Goal: Transaction & Acquisition: Book appointment/travel/reservation

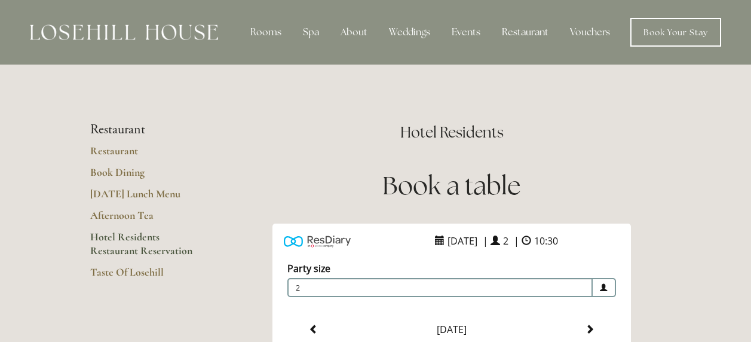
scroll to position [298, 0]
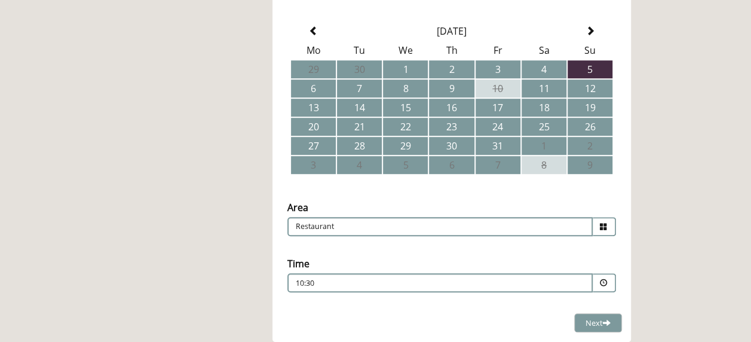
click at [197, 193] on main "Restaurant Restaurant Book Dining Sunday Lunch Menu Afternoon Tea Hotel Residen…" at bounding box center [376, 179] width 610 height 826
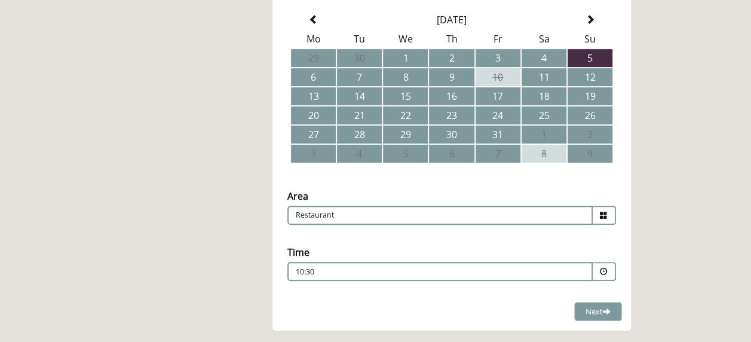
scroll to position [310, 0]
click at [604, 271] on span at bounding box center [604, 272] width 8 height 8
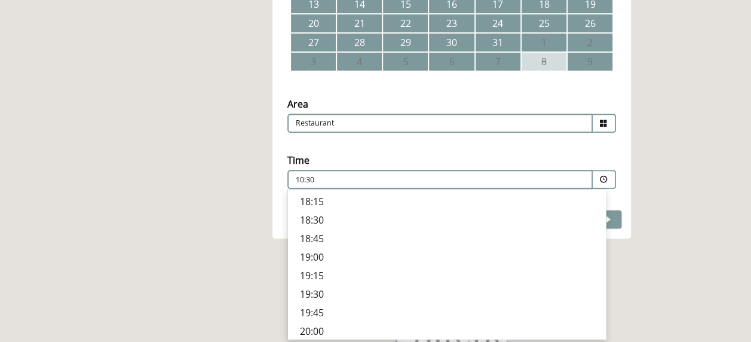
scroll to position [415, 0]
click at [314, 296] on p "19:30" at bounding box center [447, 293] width 294 height 13
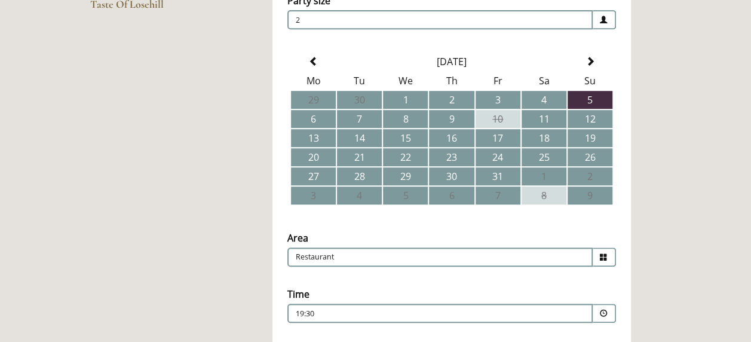
scroll to position [269, 0]
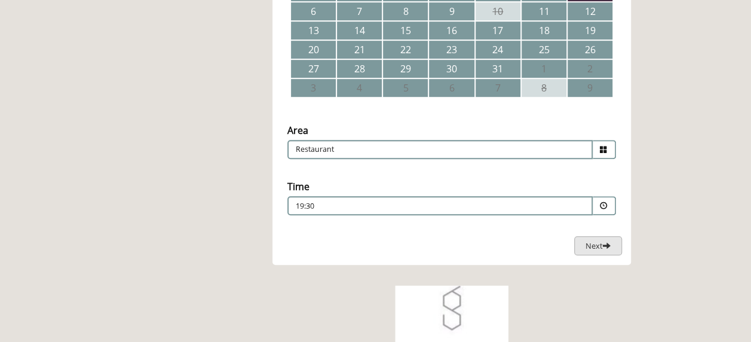
click at [615, 247] on button "Next Loading..." at bounding box center [598, 246] width 48 height 20
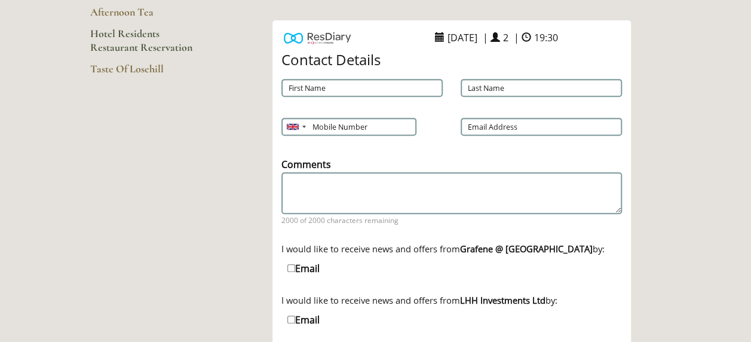
scroll to position [204, 0]
click at [311, 90] on input "First Name" at bounding box center [361, 87] width 161 height 18
type input "[PERSON_NAME]"
click at [333, 127] on input "Mobile Number" at bounding box center [348, 126] width 134 height 18
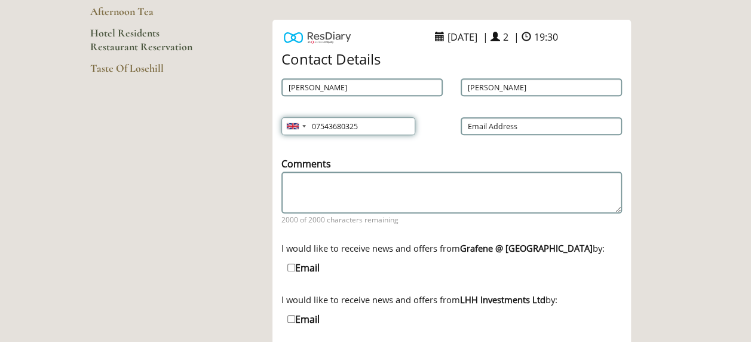
type input "07543680325"
click at [534, 126] on input "Email Address" at bounding box center [541, 126] width 161 height 18
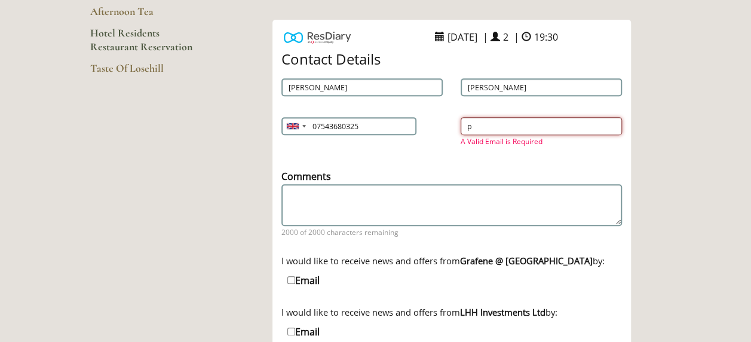
type input "[EMAIL_ADDRESS][DOMAIN_NAME]"
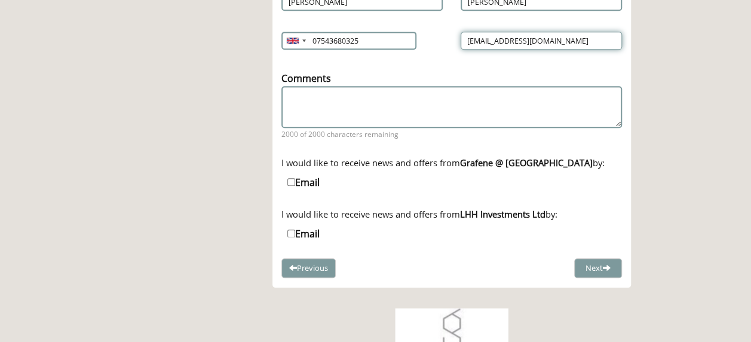
scroll to position [290, 0]
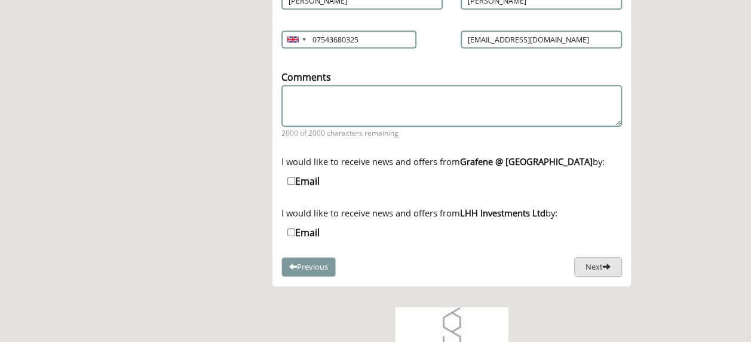
click at [595, 267] on button "Next" at bounding box center [598, 267] width 48 height 20
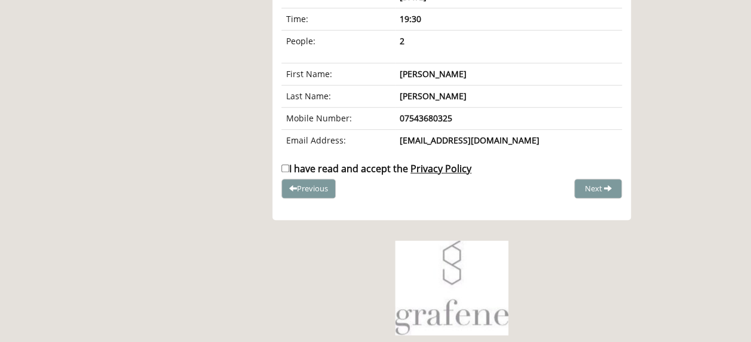
scroll to position [223, 0]
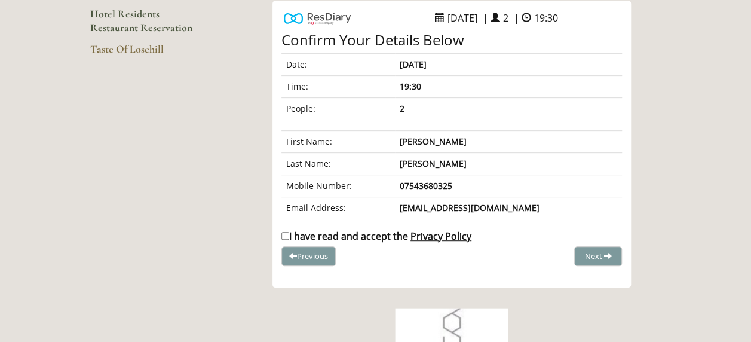
click at [287, 234] on input "I have read and accept the Privacy Policy" at bounding box center [285, 236] width 8 height 8
checkbox input "true"
click at [589, 255] on span "Complete Booking" at bounding box center [572, 255] width 66 height 11
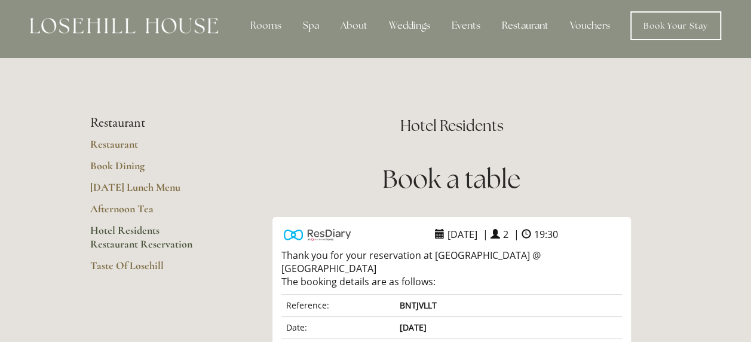
scroll to position [7, 0]
click at [123, 165] on link "Book Dining" at bounding box center [147, 169] width 114 height 22
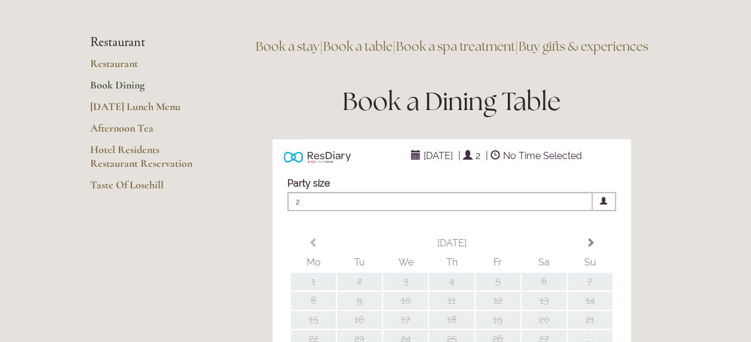
scroll to position [88, 0]
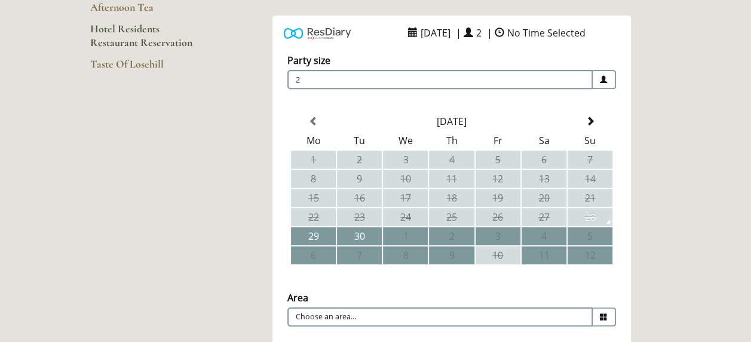
scroll to position [209, 0]
click at [594, 120] on span at bounding box center [590, 121] width 10 height 10
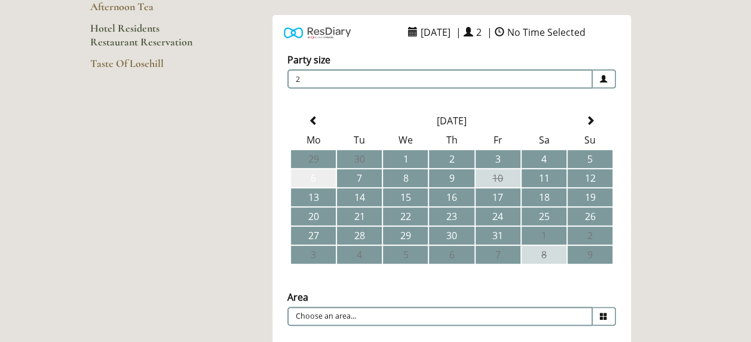
click at [319, 176] on td "6" at bounding box center [313, 178] width 45 height 18
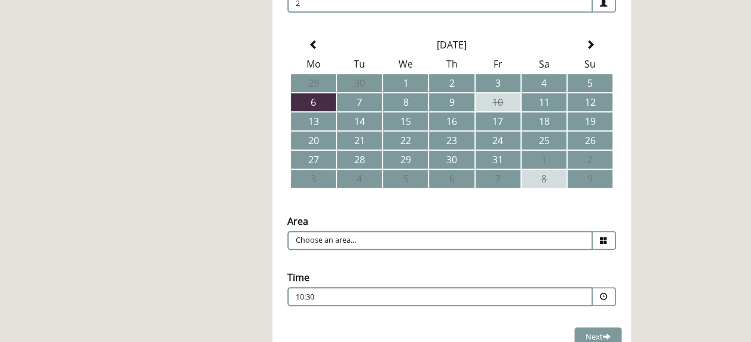
scroll to position [308, 0]
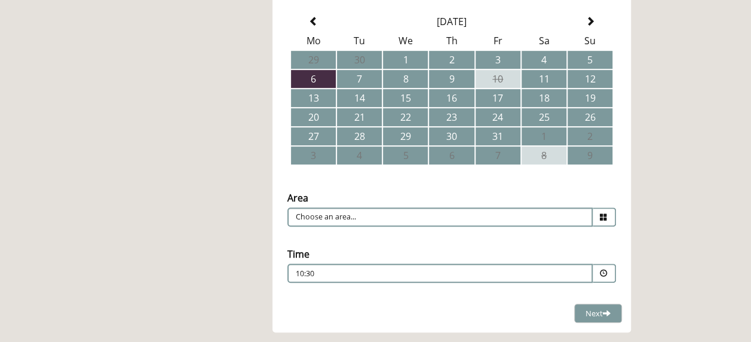
click at [605, 216] on icon at bounding box center [604, 217] width 8 height 8
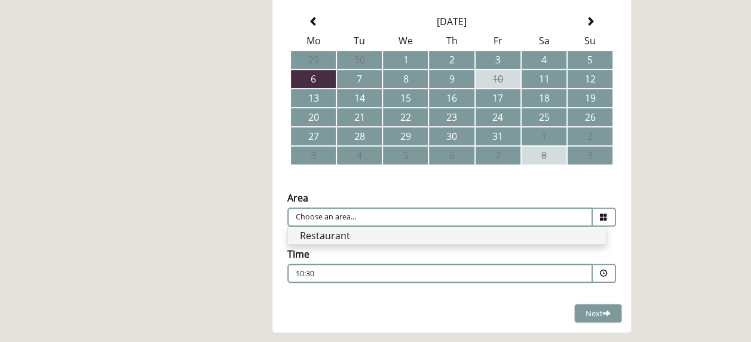
click at [386, 230] on li "Restaurant" at bounding box center [447, 235] width 318 height 17
type input "Restaurant"
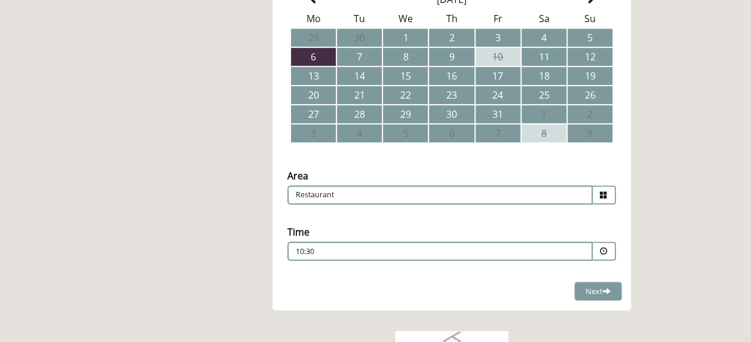
scroll to position [332, 0]
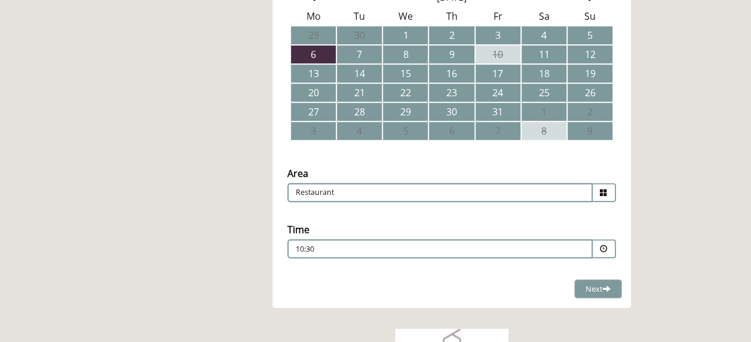
click at [603, 253] on span at bounding box center [604, 248] width 23 height 19
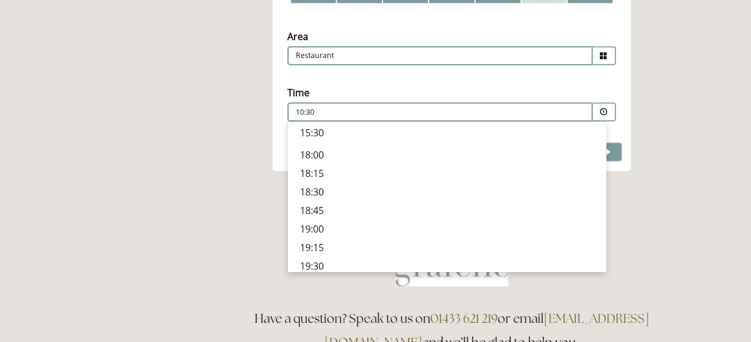
scroll to position [454, 0]
click at [317, 184] on p "19:30" at bounding box center [447, 186] width 294 height 13
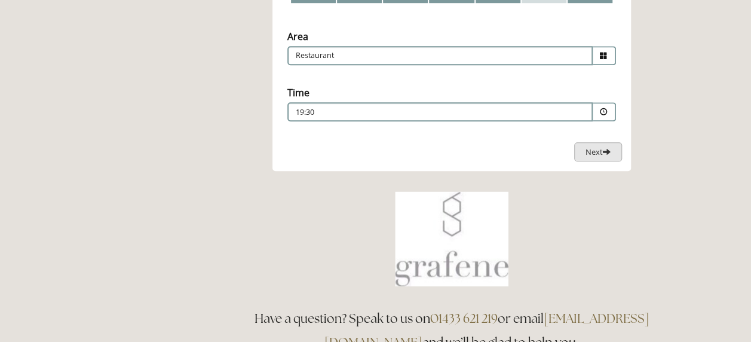
click at [588, 149] on span "Next" at bounding box center [598, 151] width 25 height 11
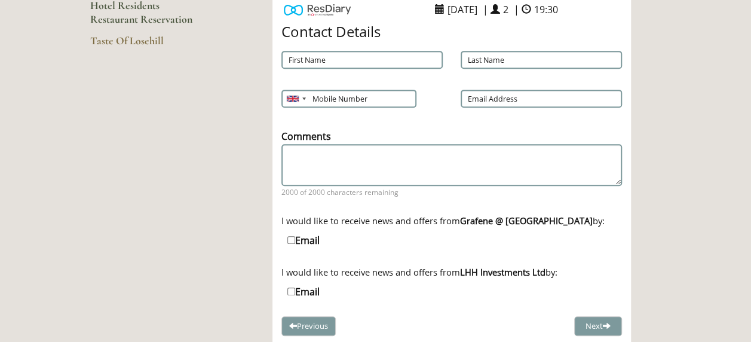
scroll to position [231, 0]
click at [316, 61] on input "First Name" at bounding box center [361, 60] width 161 height 18
type input "[PERSON_NAME]"
type input "07543680325"
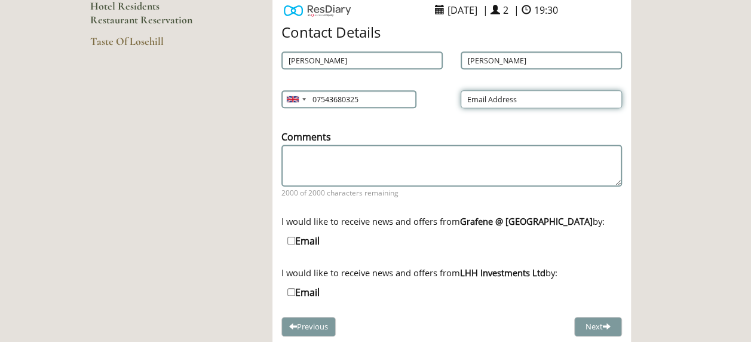
type input "[EMAIL_ADDRESS][DOMAIN_NAME]"
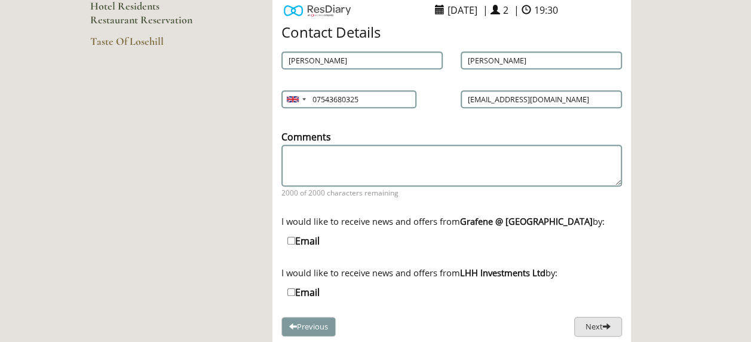
click at [592, 324] on button "Next" at bounding box center [598, 327] width 48 height 20
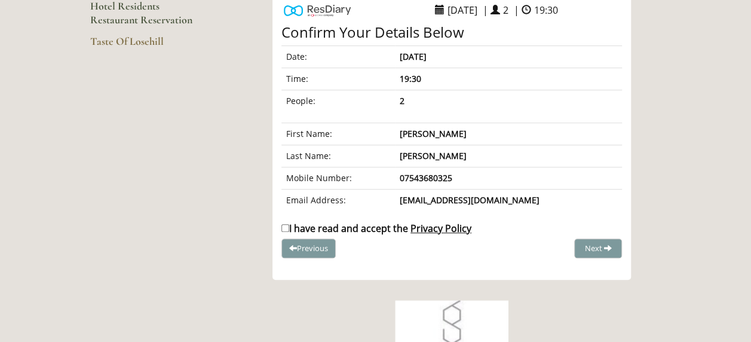
click at [282, 224] on input "I have read and accept the Privacy Policy" at bounding box center [285, 228] width 8 height 8
checkbox input "true"
click at [558, 243] on span "Complete Booking" at bounding box center [572, 248] width 66 height 11
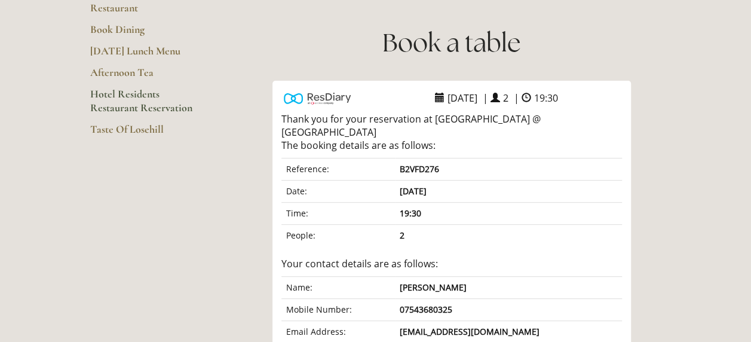
scroll to position [139, 0]
